Goal: Task Accomplishment & Management: Use online tool/utility

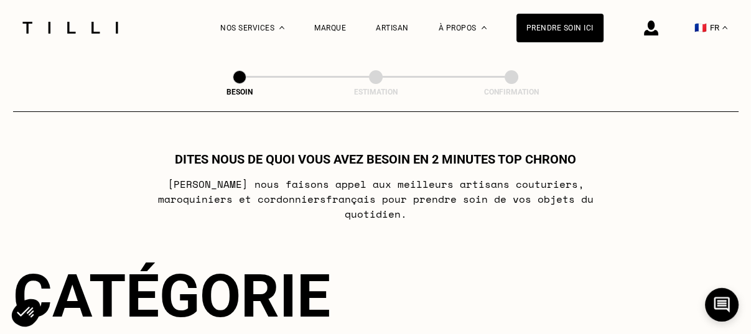
click at [665, 28] on div "🇫🇷 FR" at bounding box center [669, 27] width 130 height 55
click at [658, 28] on img at bounding box center [651, 28] width 14 height 15
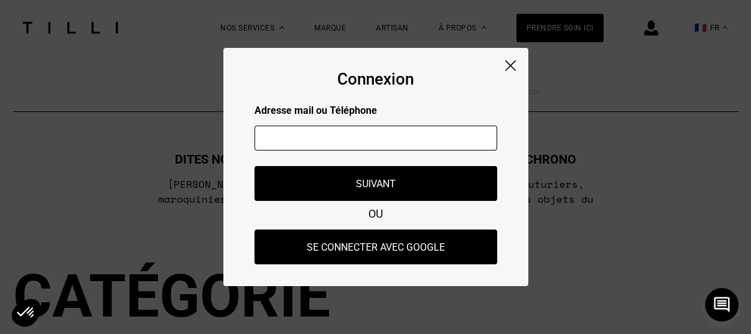
click at [512, 65] on img at bounding box center [510, 65] width 11 height 11
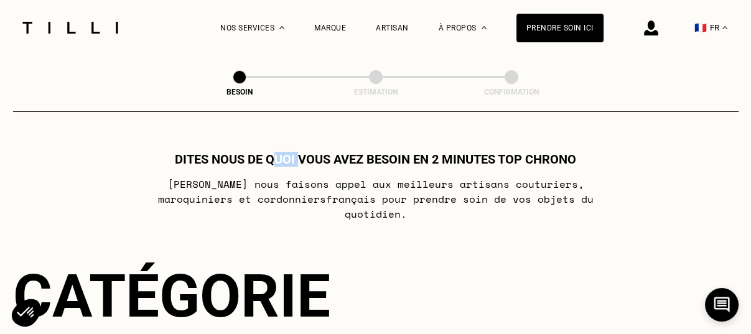
drag, startPoint x: 284, startPoint y: 169, endPoint x: 311, endPoint y: 166, distance: 27.6
click at [310, 167] on div "Dites nous de quoi vous avez besoin en 2 minutes top chrono [PERSON_NAME] nous …" at bounding box center [376, 187] width 726 height 70
click at [39, 171] on div "Dites nous de quoi vous avez besoin en 2 minutes top chrono [PERSON_NAME] nous …" at bounding box center [376, 187] width 726 height 70
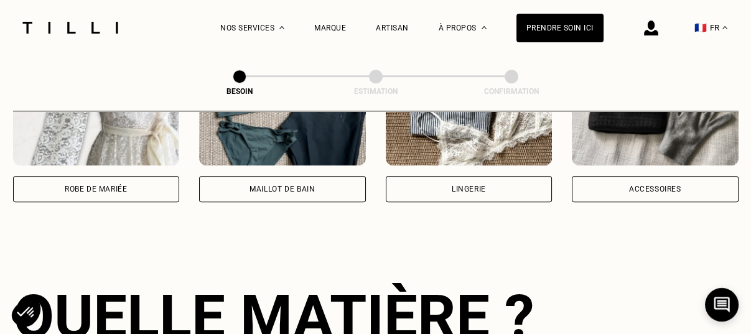
scroll to position [770, 0]
